Goal: Find specific page/section: Find specific page/section

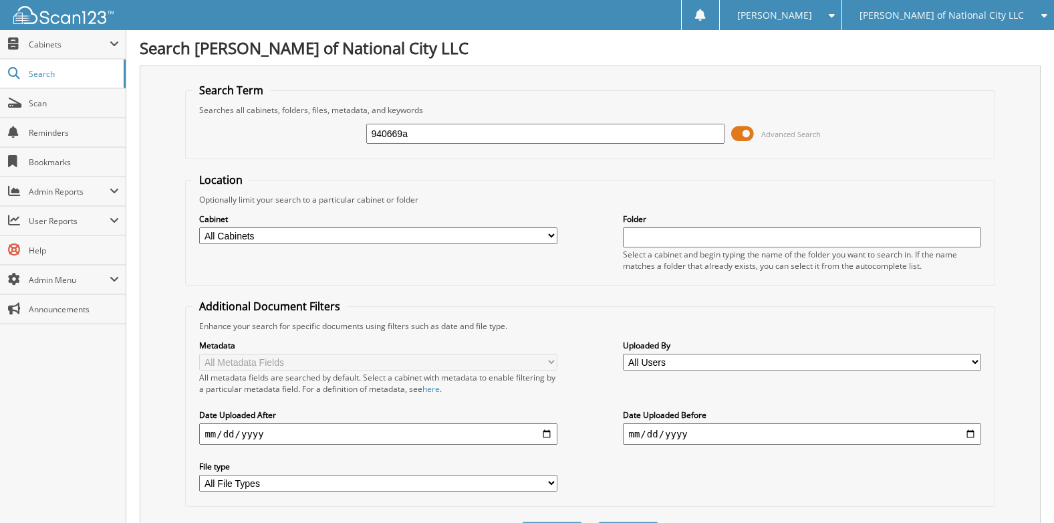
type input "940669a"
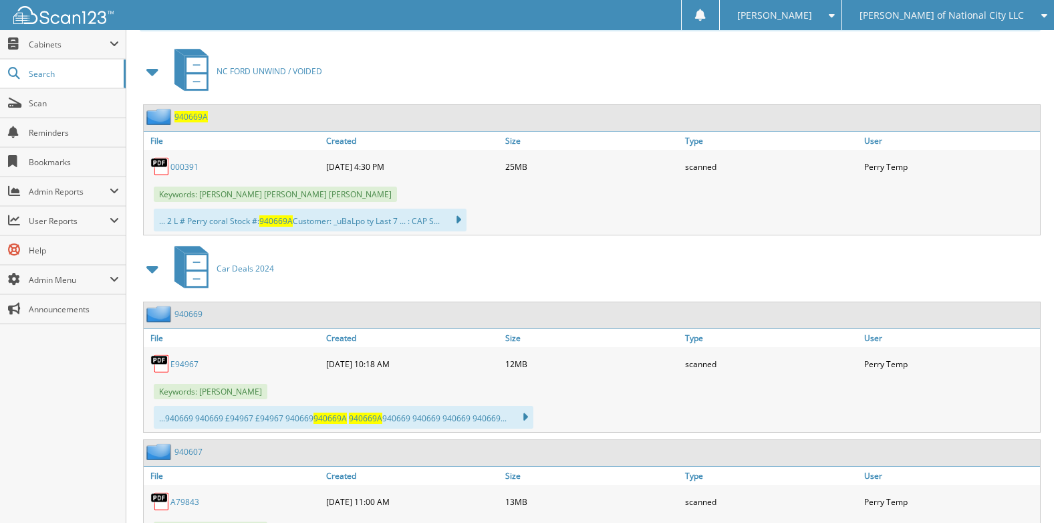
scroll to position [551, 0]
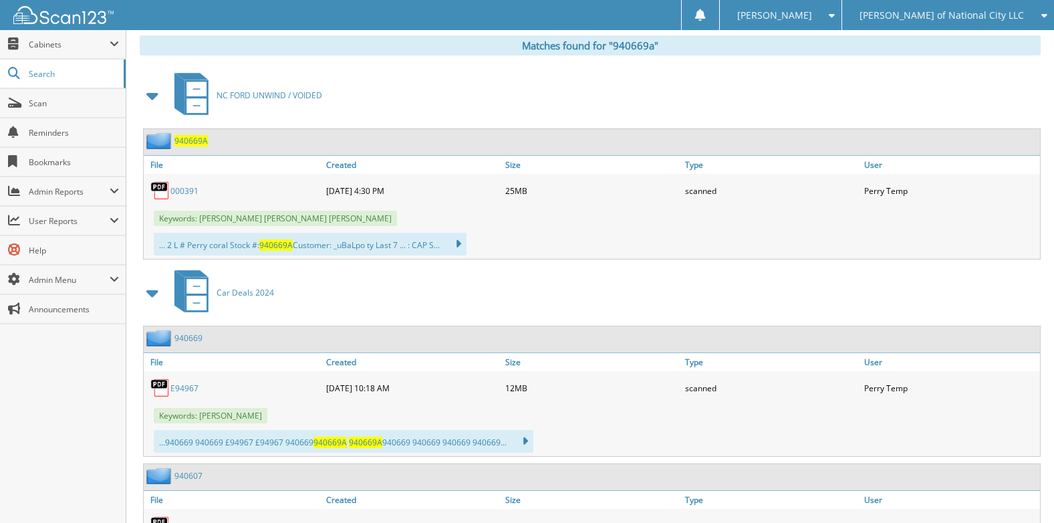
click at [190, 138] on span "940669A" at bounding box center [190, 140] width 33 height 11
